Goal: Task Accomplishment & Management: Use online tool/utility

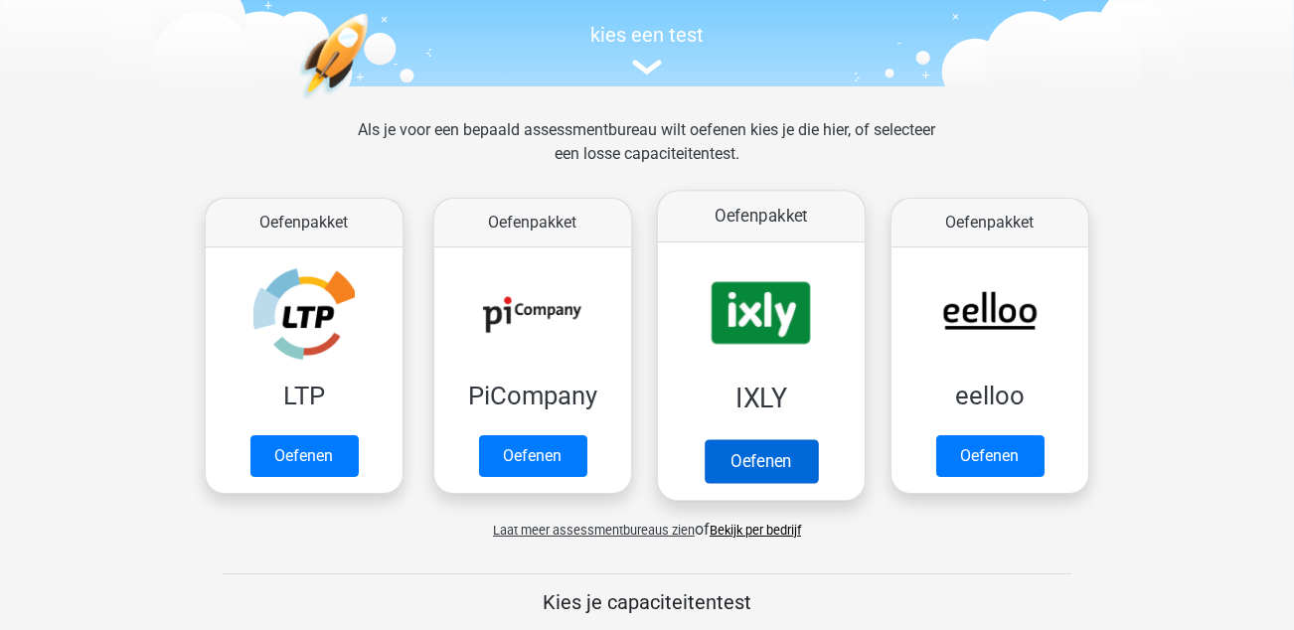
scroll to position [199, 0]
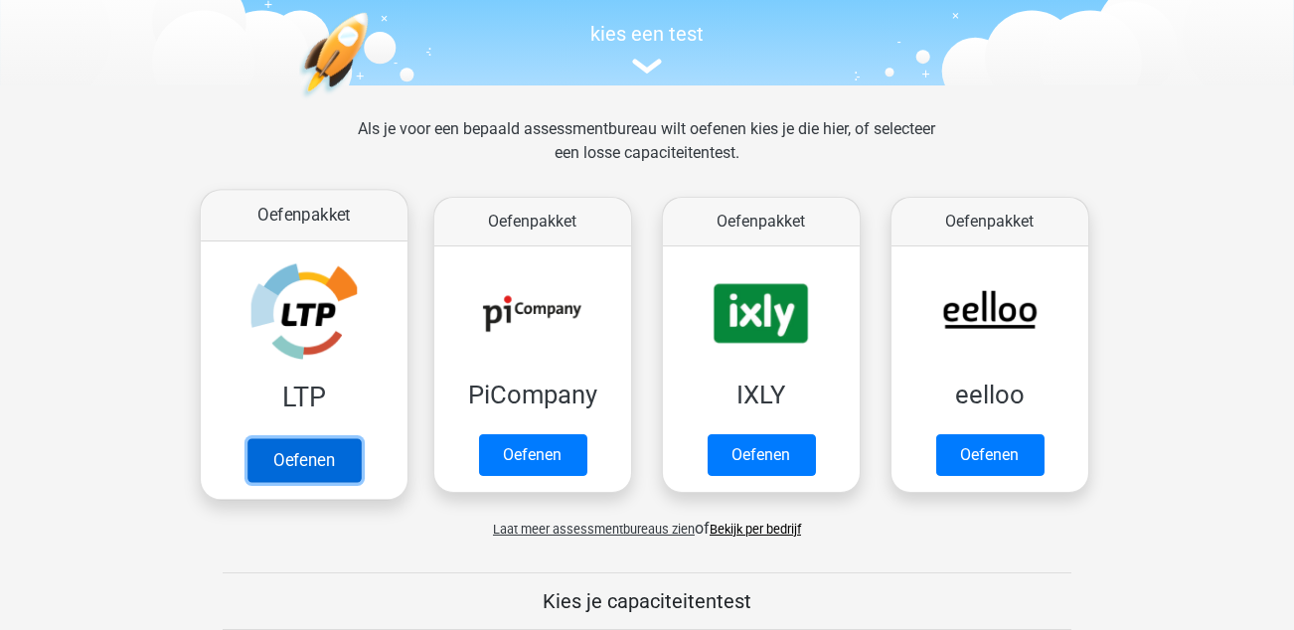
click at [319, 462] on link "Oefenen" at bounding box center [303, 460] width 113 height 44
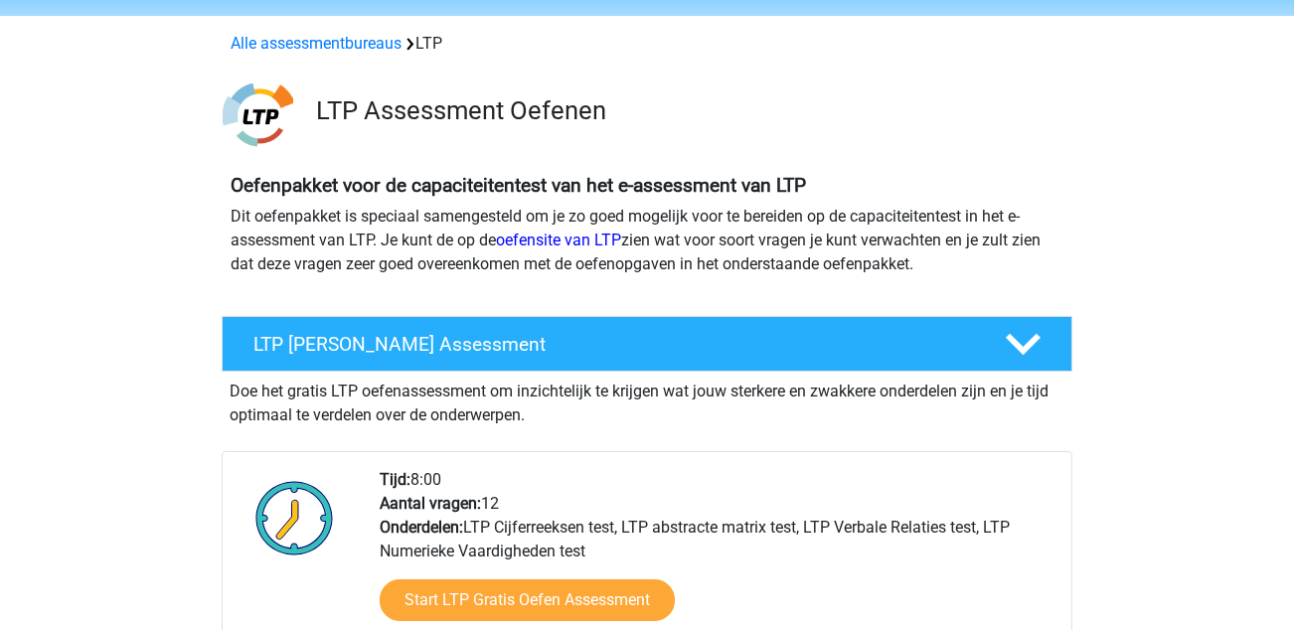
scroll to position [99, 0]
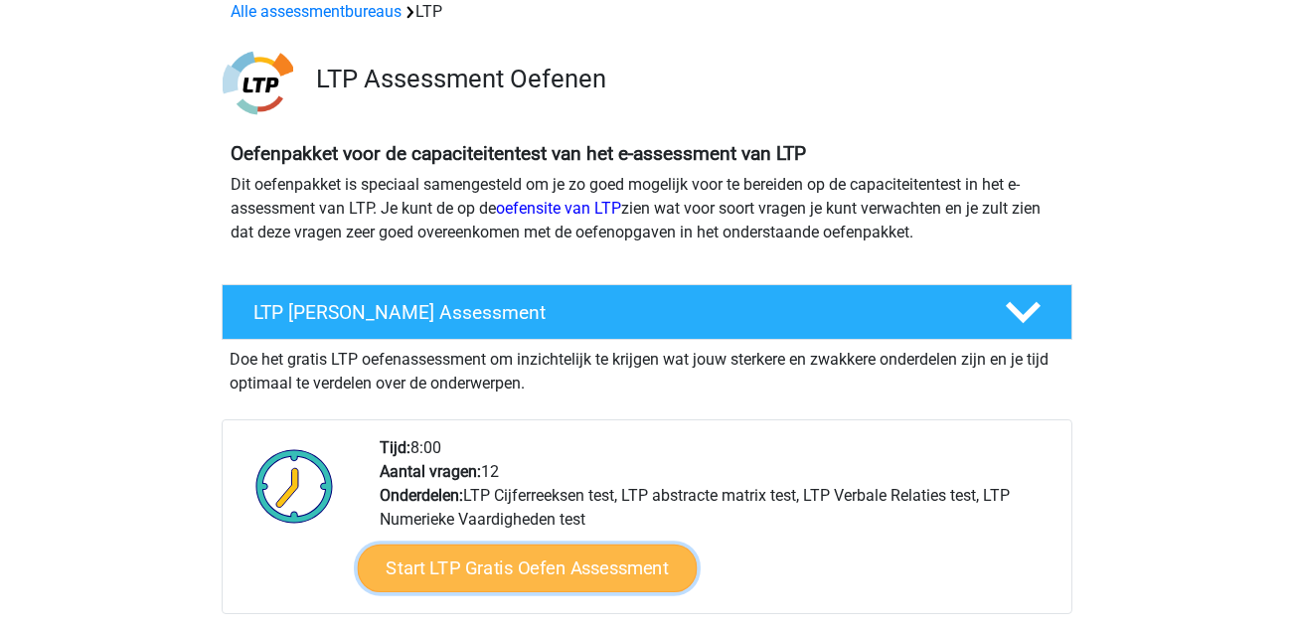
click at [535, 568] on link "Start LTP Gratis Oefen Assessment" at bounding box center [528, 569] width 340 height 48
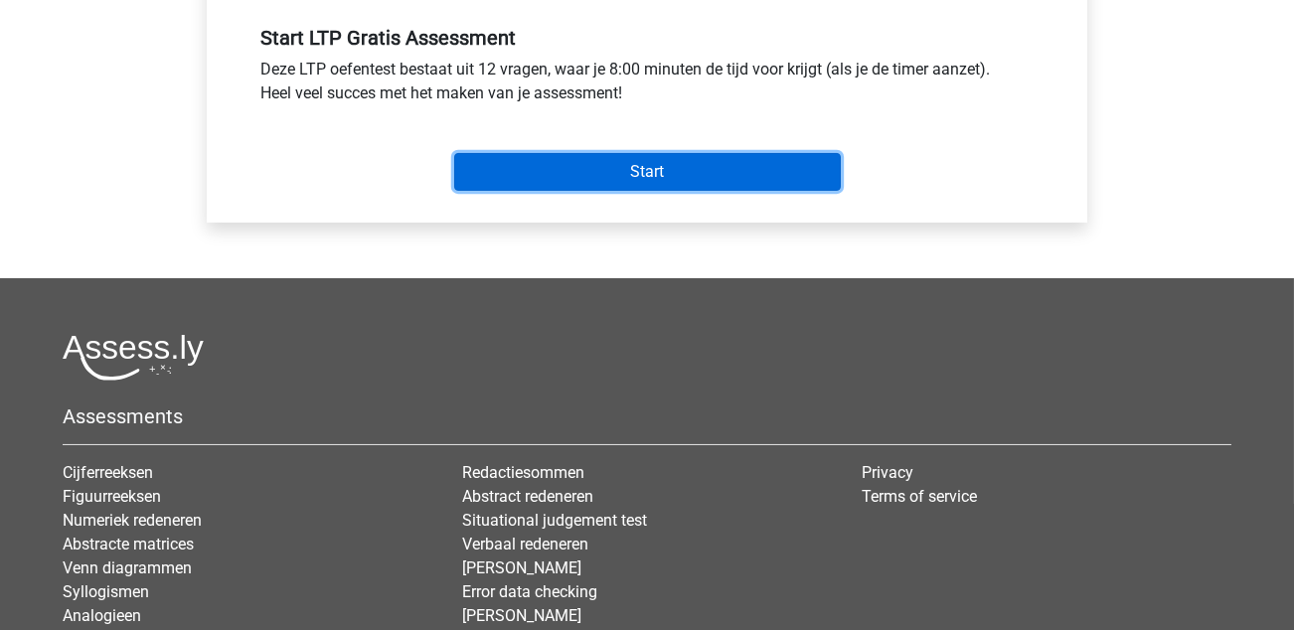
click at [644, 170] on input "Start" at bounding box center [647, 172] width 387 height 38
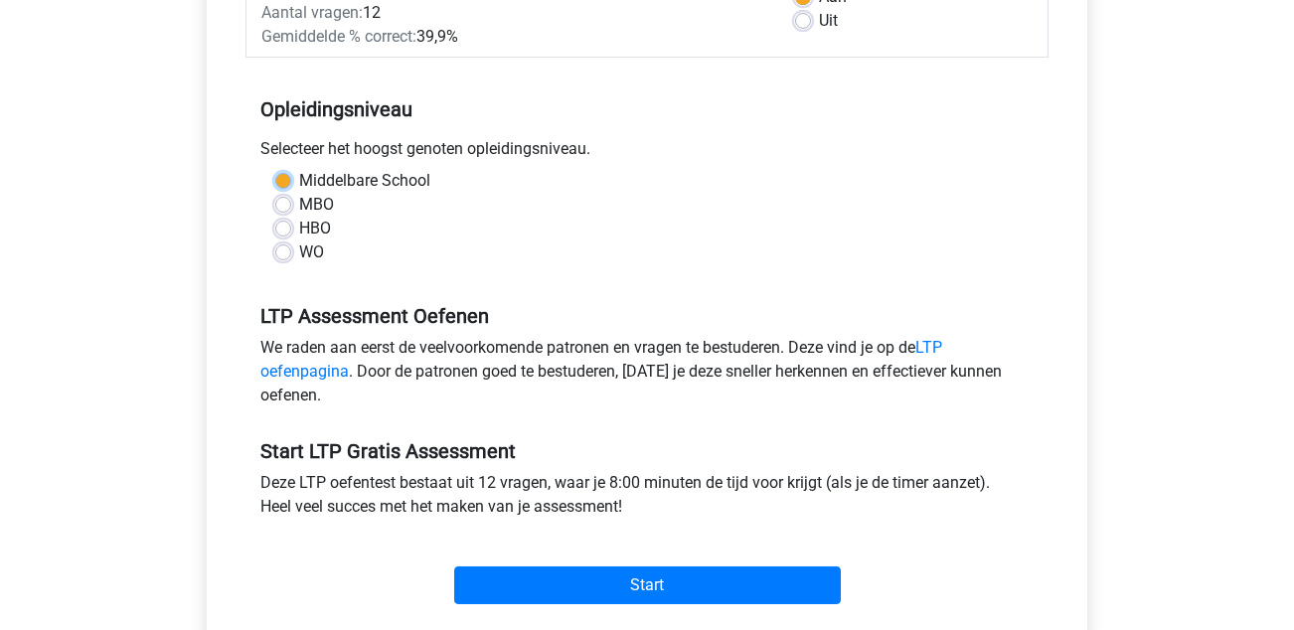
scroll to position [315, 0]
